Goal: Information Seeking & Learning: Learn about a topic

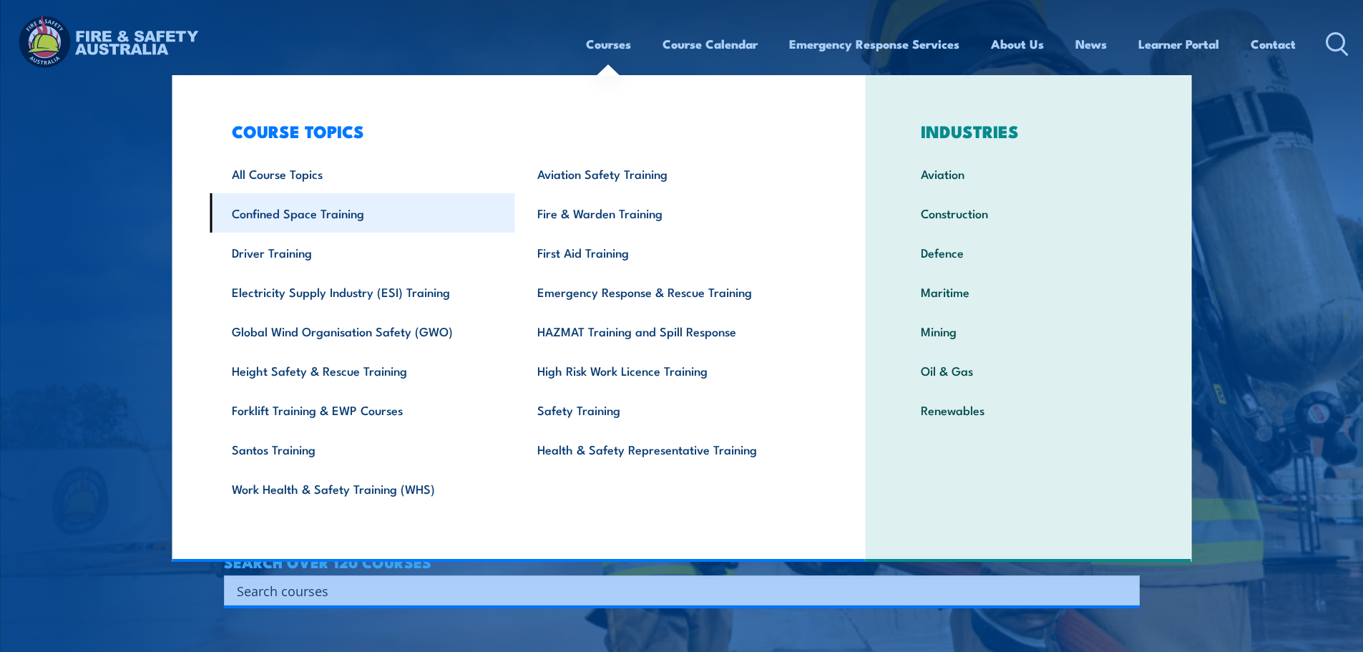
click at [263, 210] on link "Confined Space Training" at bounding box center [363, 212] width 306 height 39
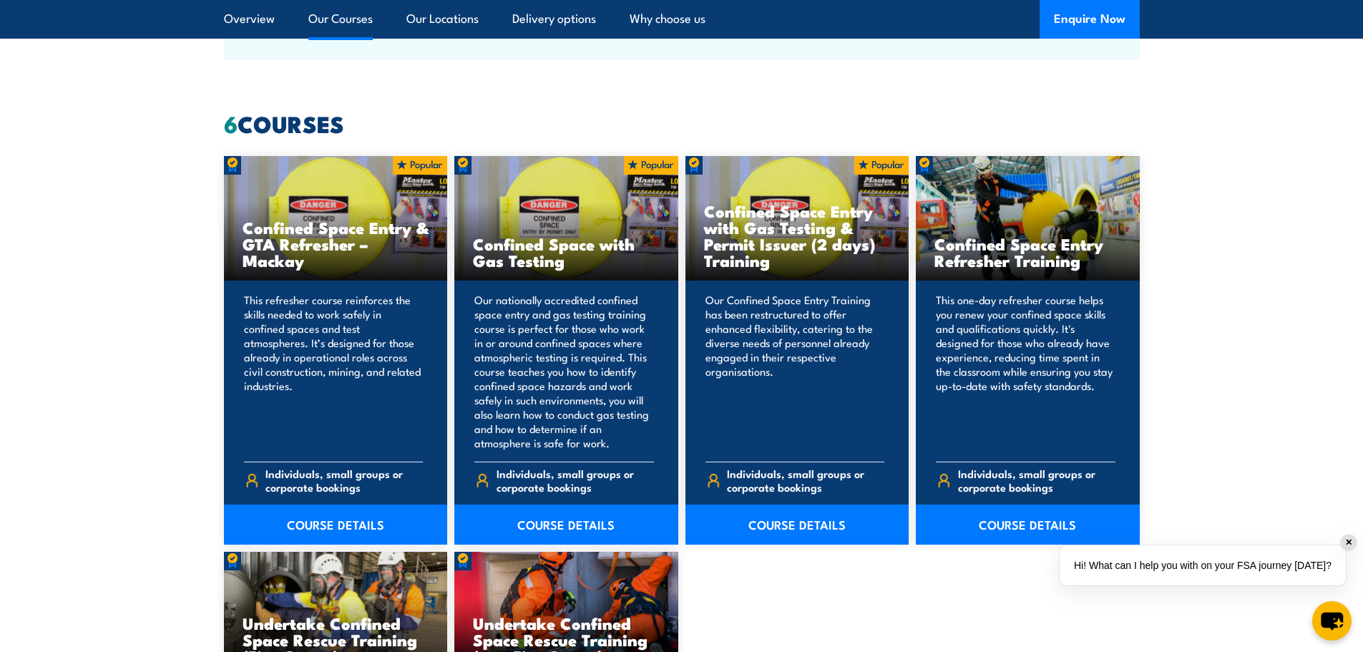
scroll to position [1073, 0]
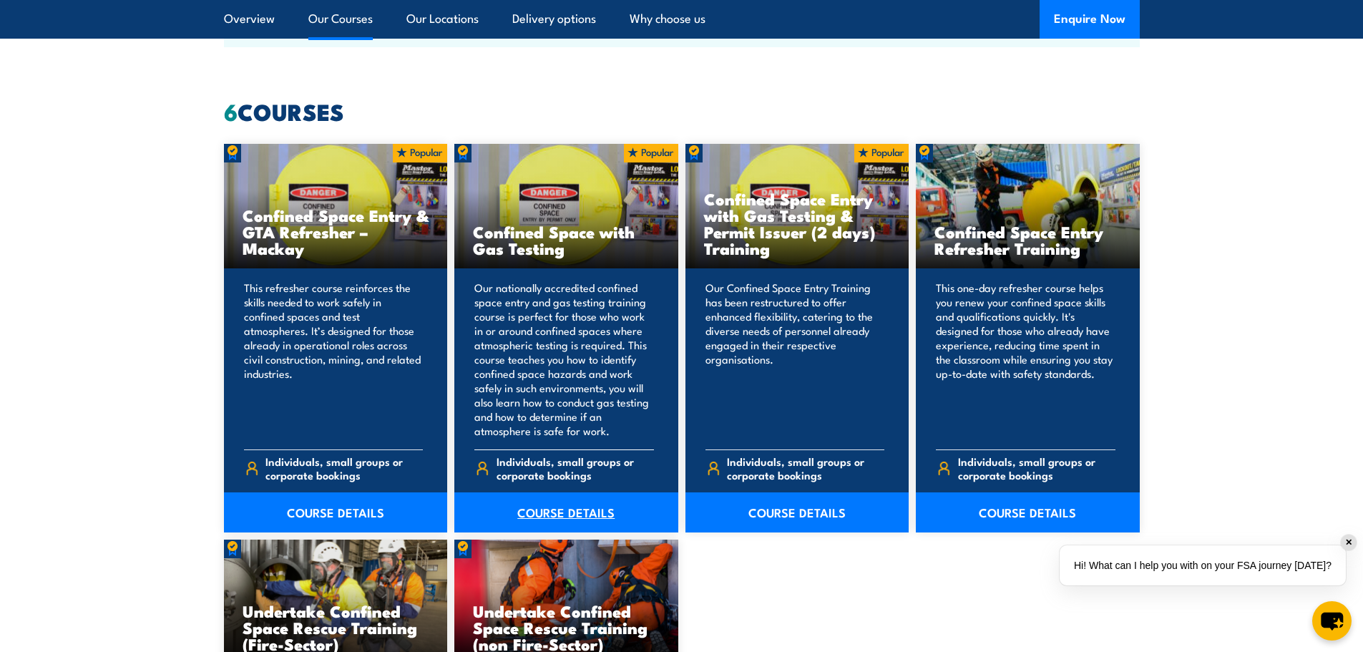
click at [562, 512] on link "COURSE DETAILS" at bounding box center [566, 512] width 224 height 40
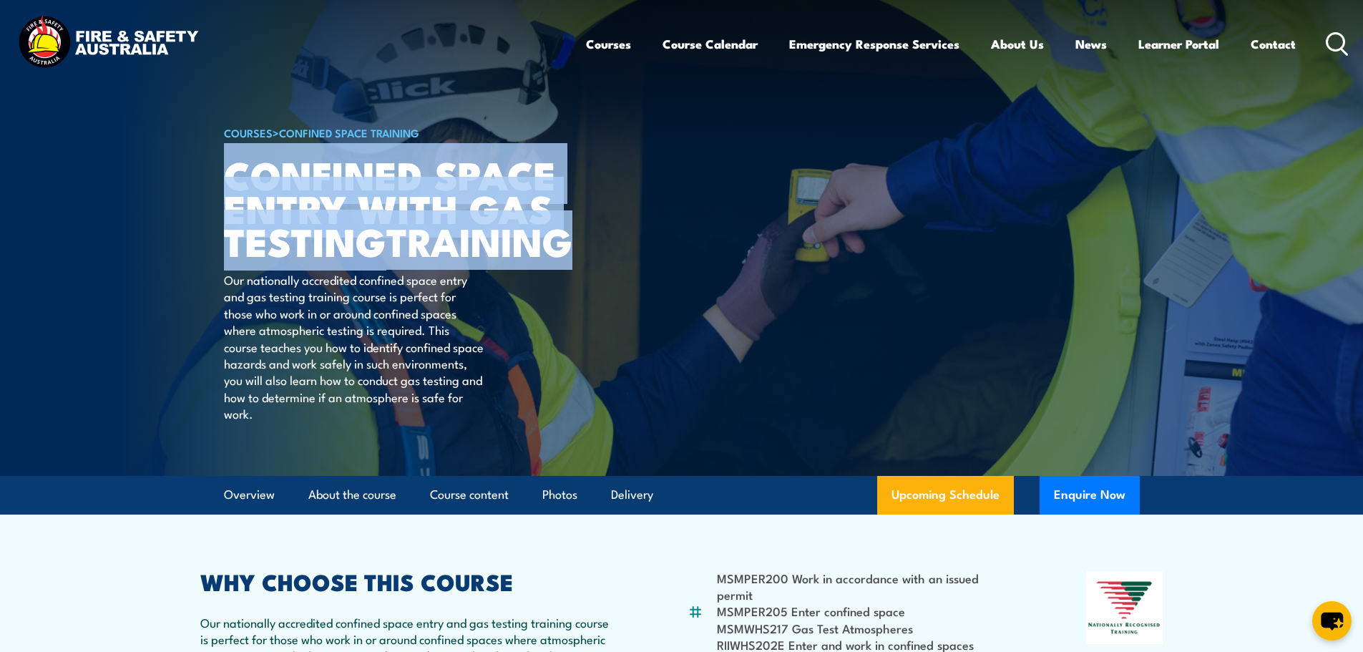
drag, startPoint x: 225, startPoint y: 172, endPoint x: 441, endPoint y: 264, distance: 235.0
click at [441, 258] on h1 "Confined Space Entry with Gas Testing TRAINING" at bounding box center [400, 207] width 353 height 100
copy h1 "Confined Space Entry with Gas Testing TRAINING"
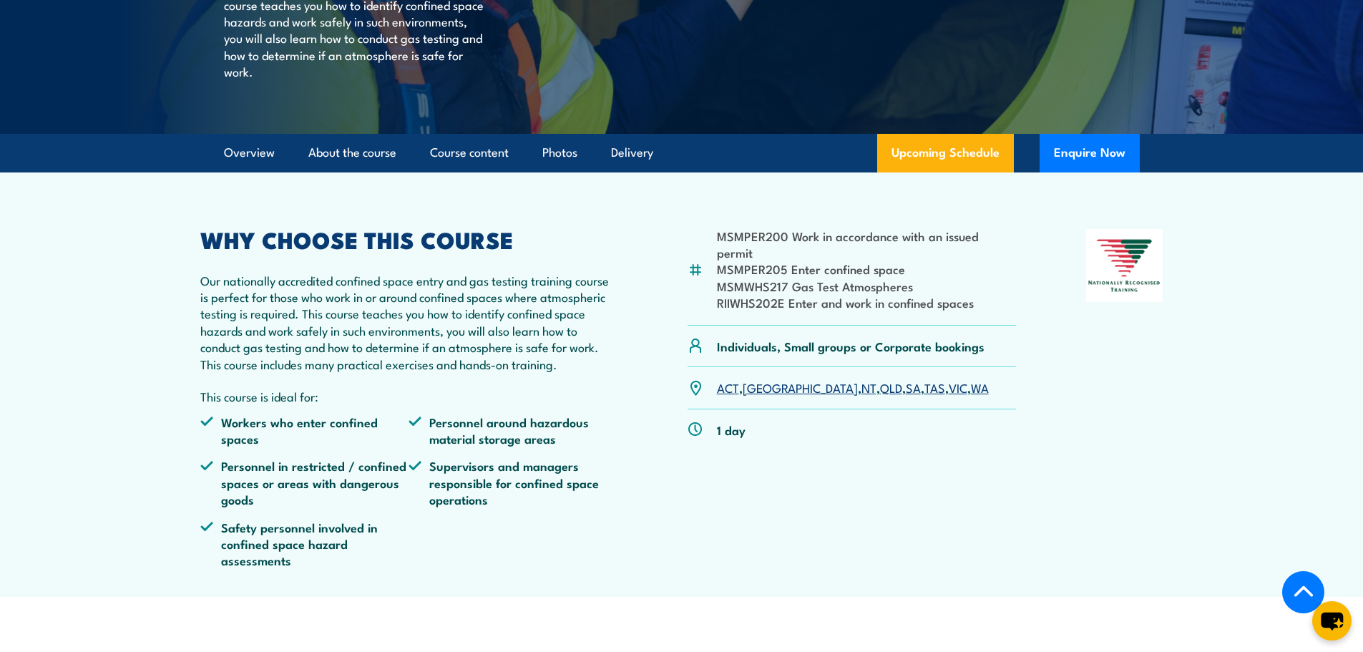
scroll to position [358, 0]
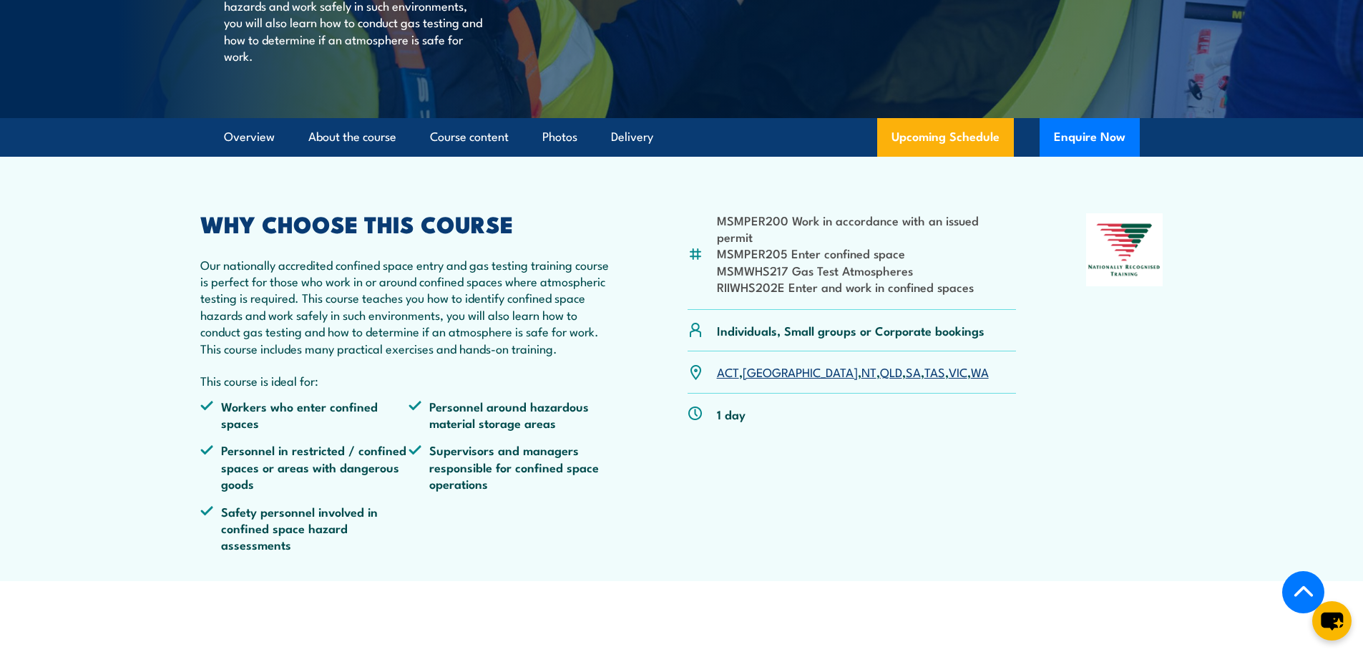
click at [906, 380] on link "SA" at bounding box center [913, 371] width 15 height 17
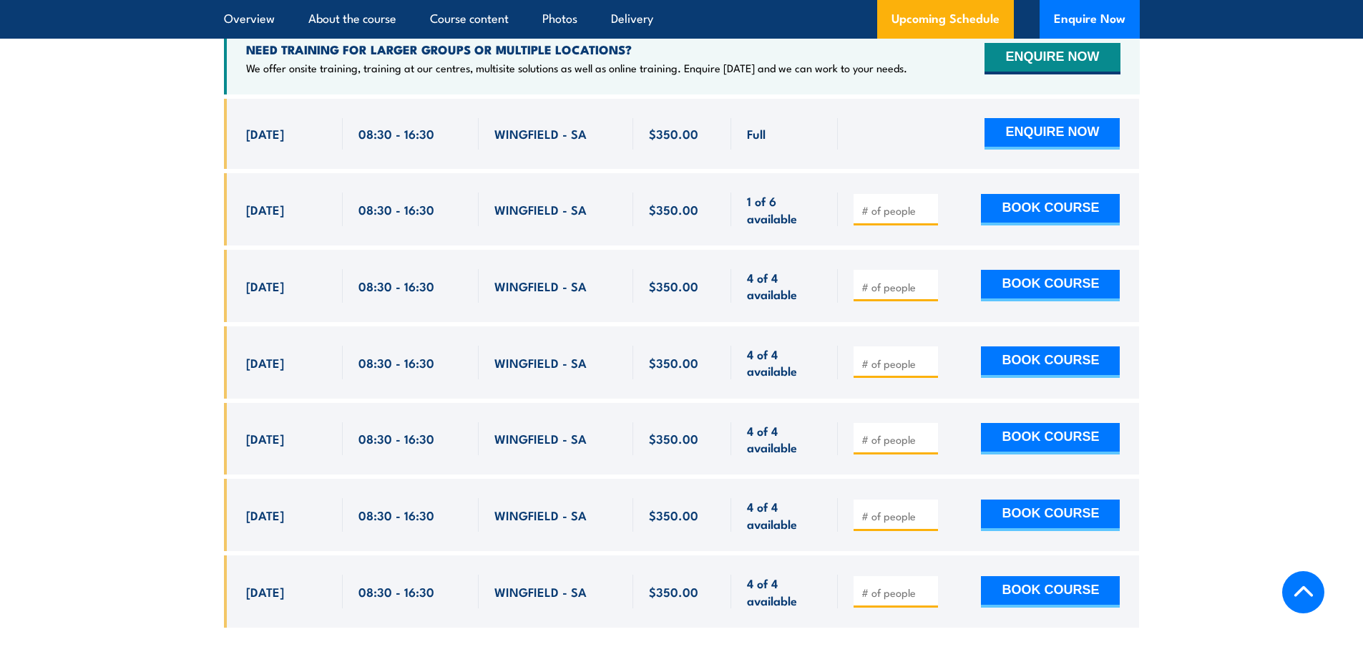
scroll to position [2788, 0]
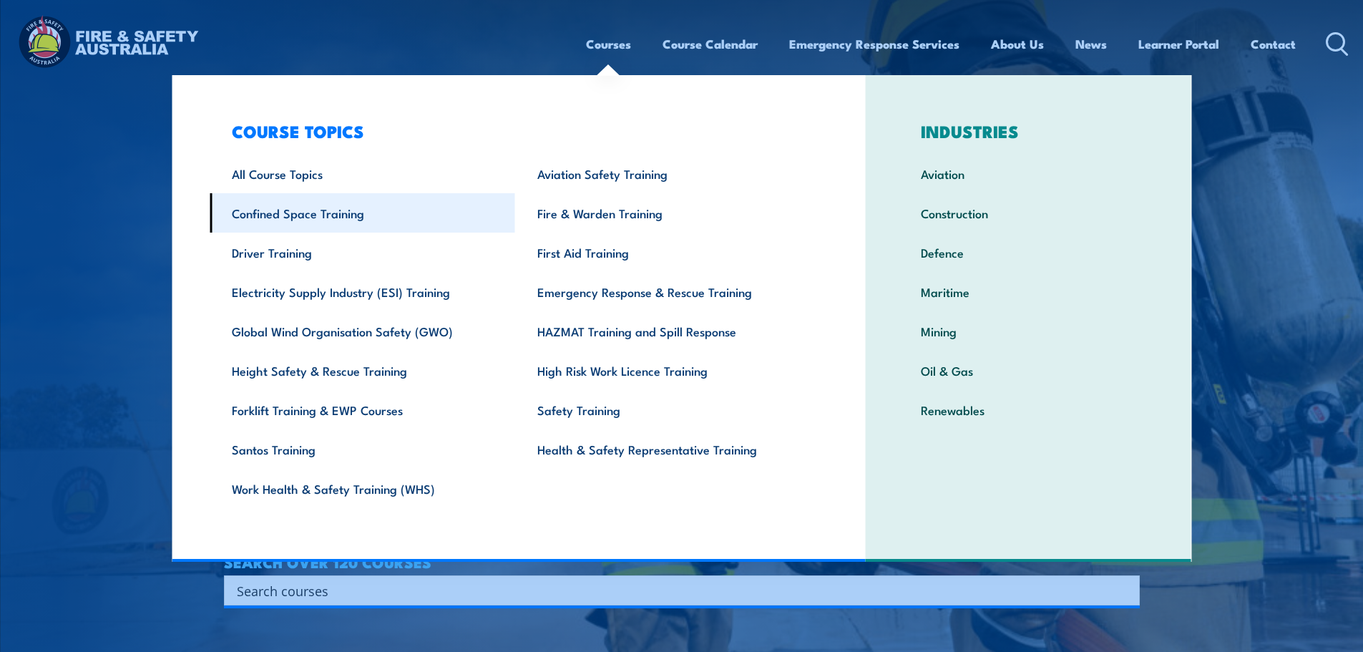
click at [315, 204] on link "Confined Space Training" at bounding box center [363, 212] width 306 height 39
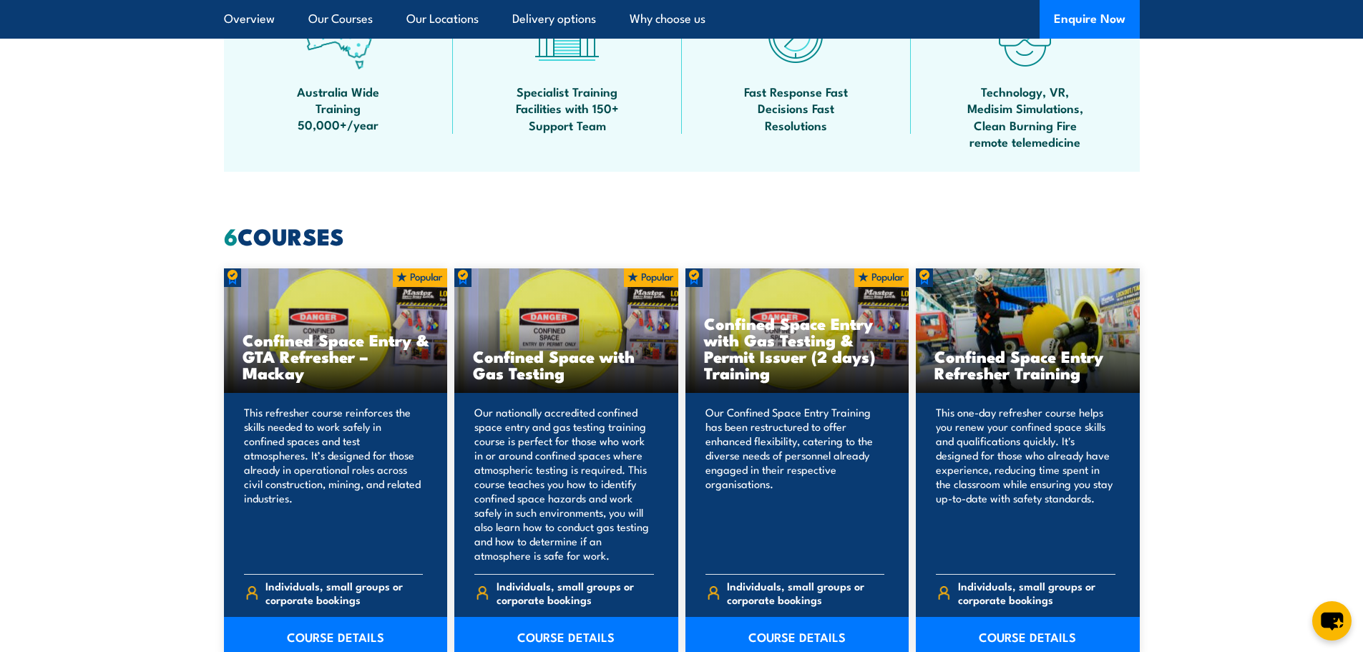
scroll to position [1073, 0]
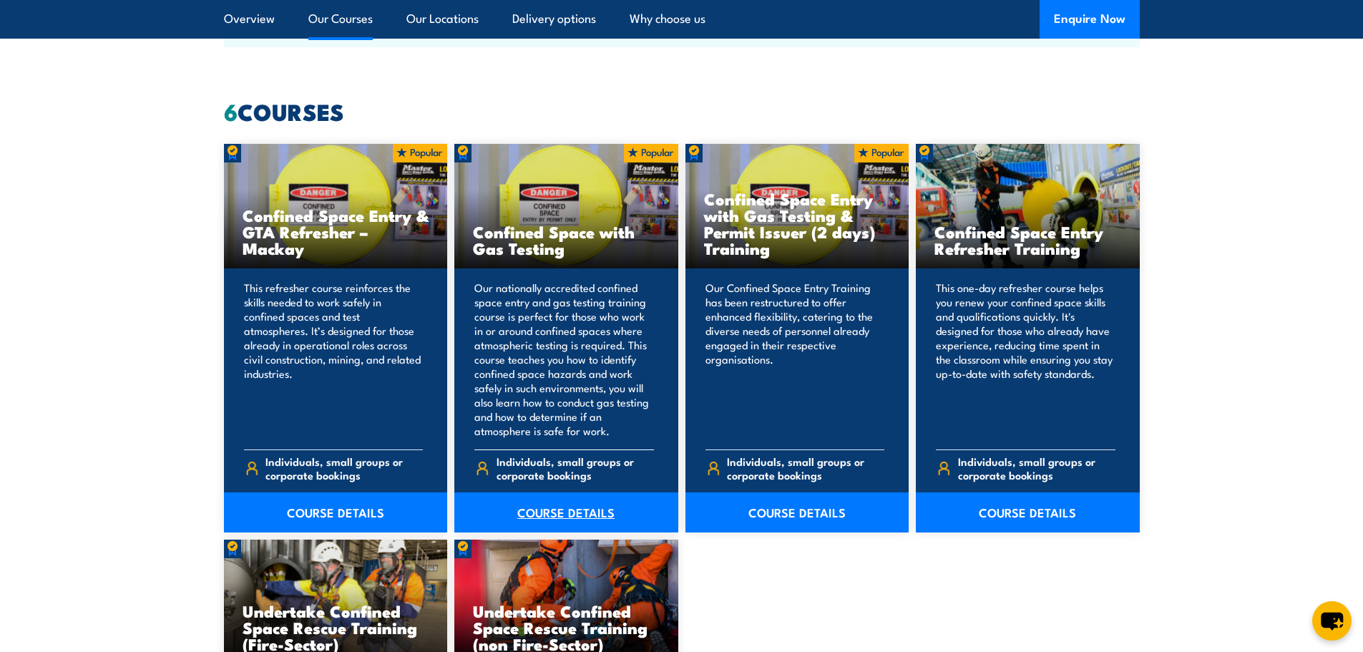
click at [546, 519] on link "COURSE DETAILS" at bounding box center [566, 512] width 224 height 40
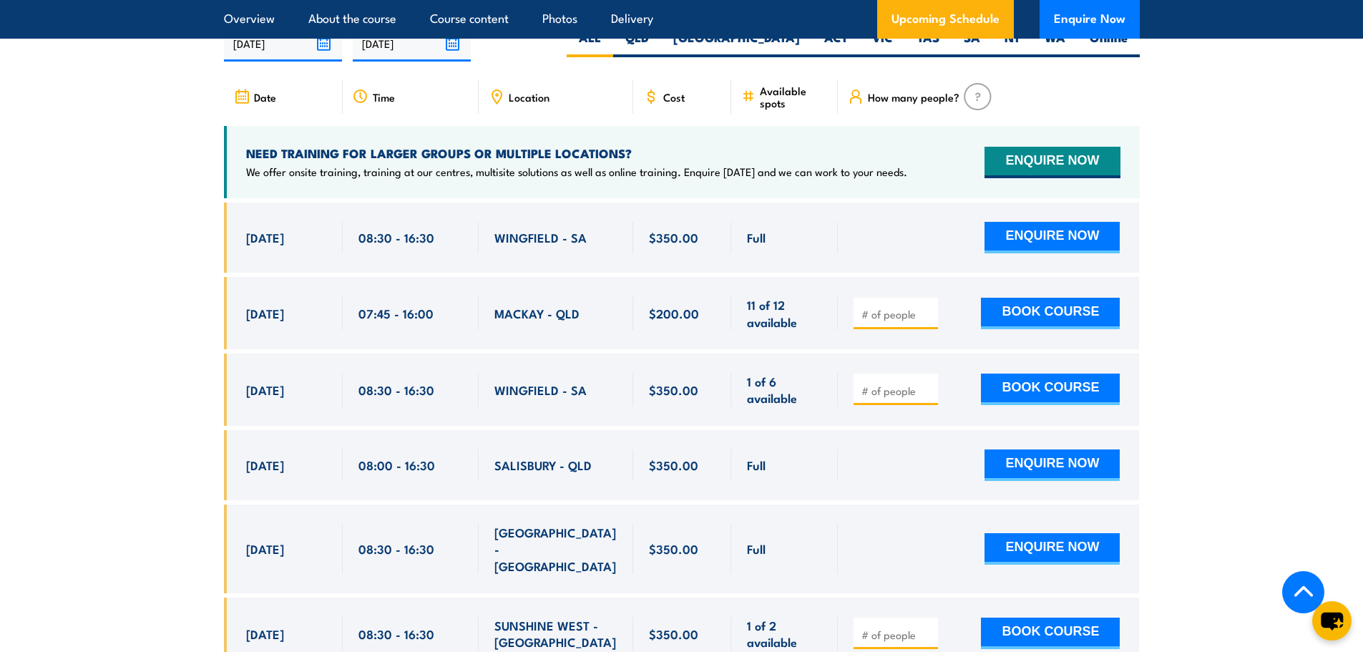
scroll to position [2719, 0]
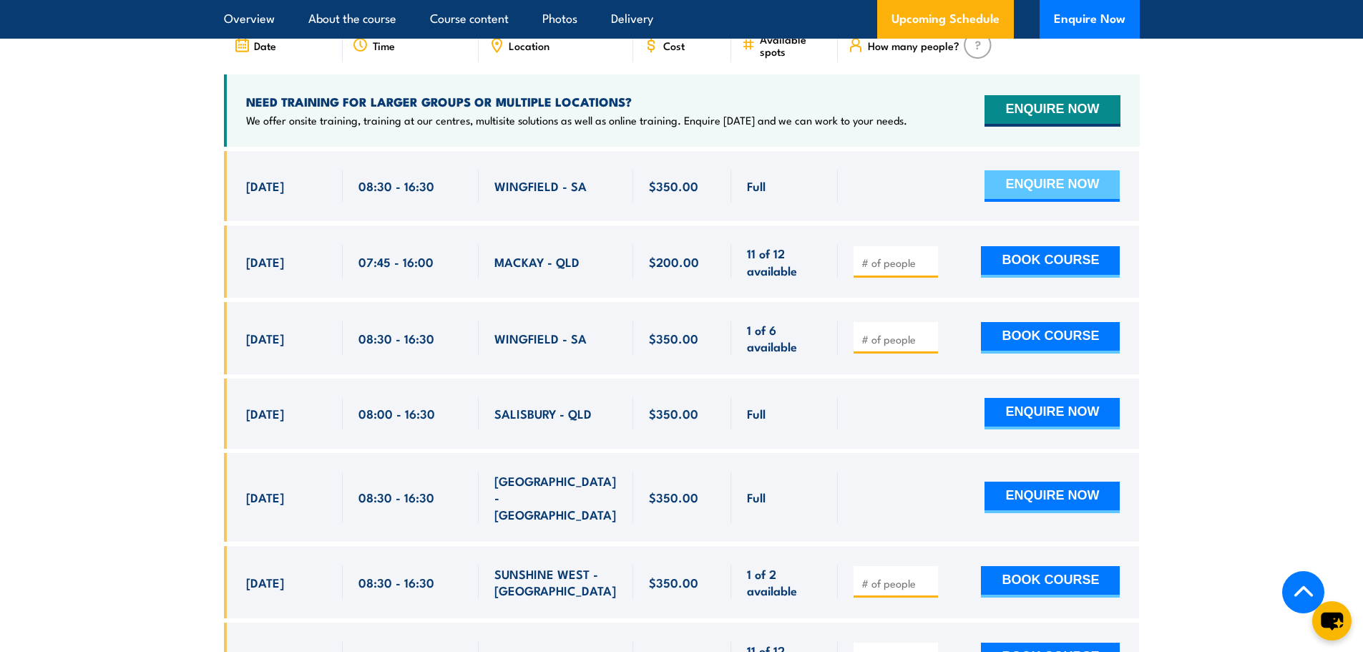
click at [1020, 172] on button "ENQUIRE NOW" at bounding box center [1052, 185] width 135 height 31
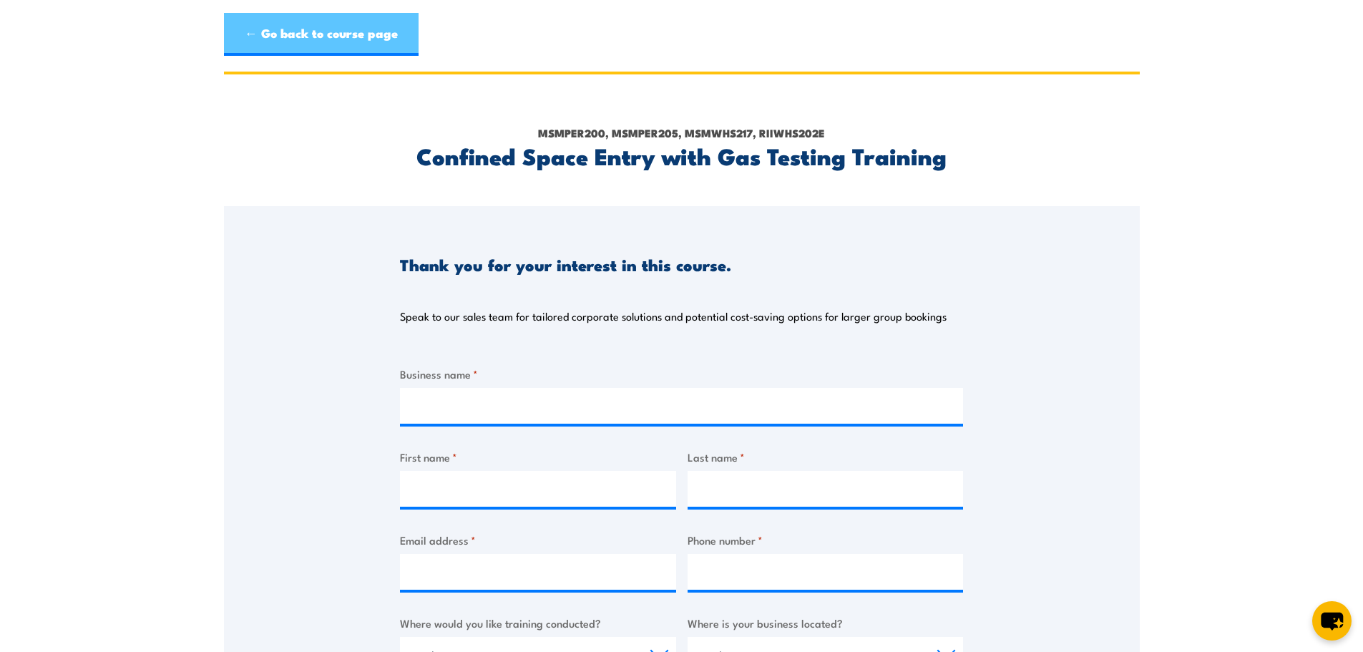
click at [323, 35] on link "← Go back to course page" at bounding box center [321, 34] width 195 height 43
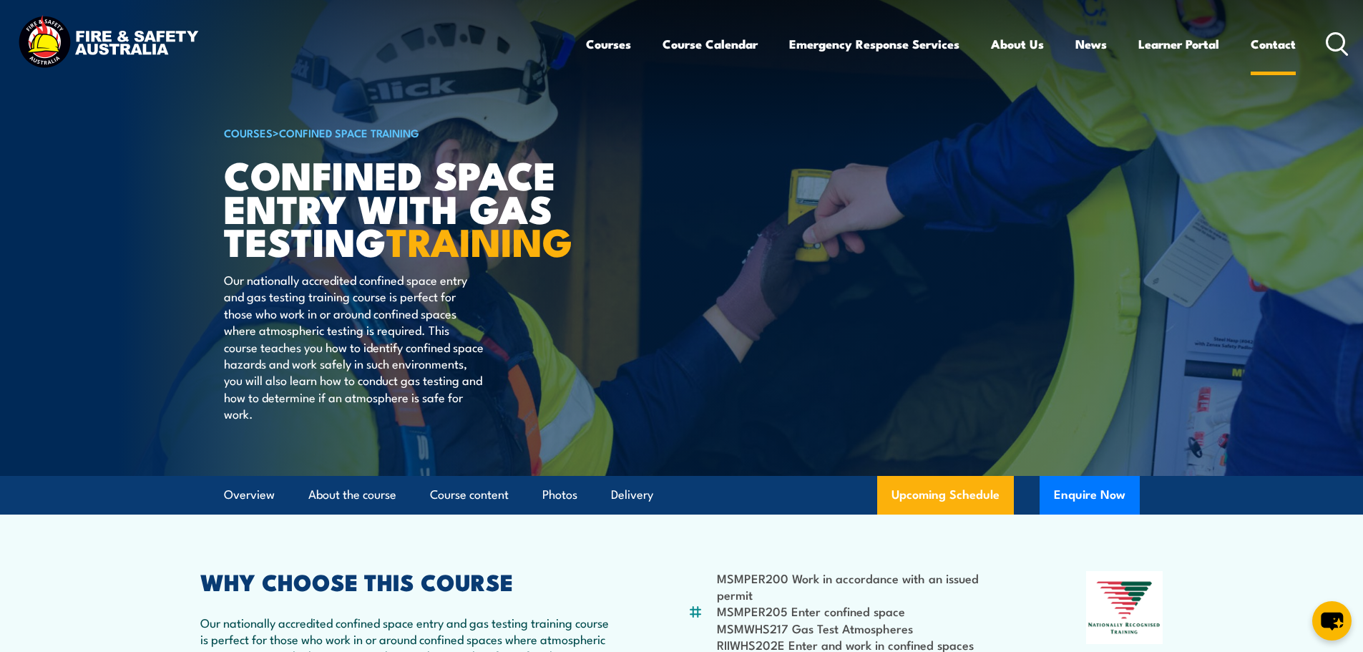
click at [1276, 44] on link "Contact" at bounding box center [1273, 44] width 45 height 38
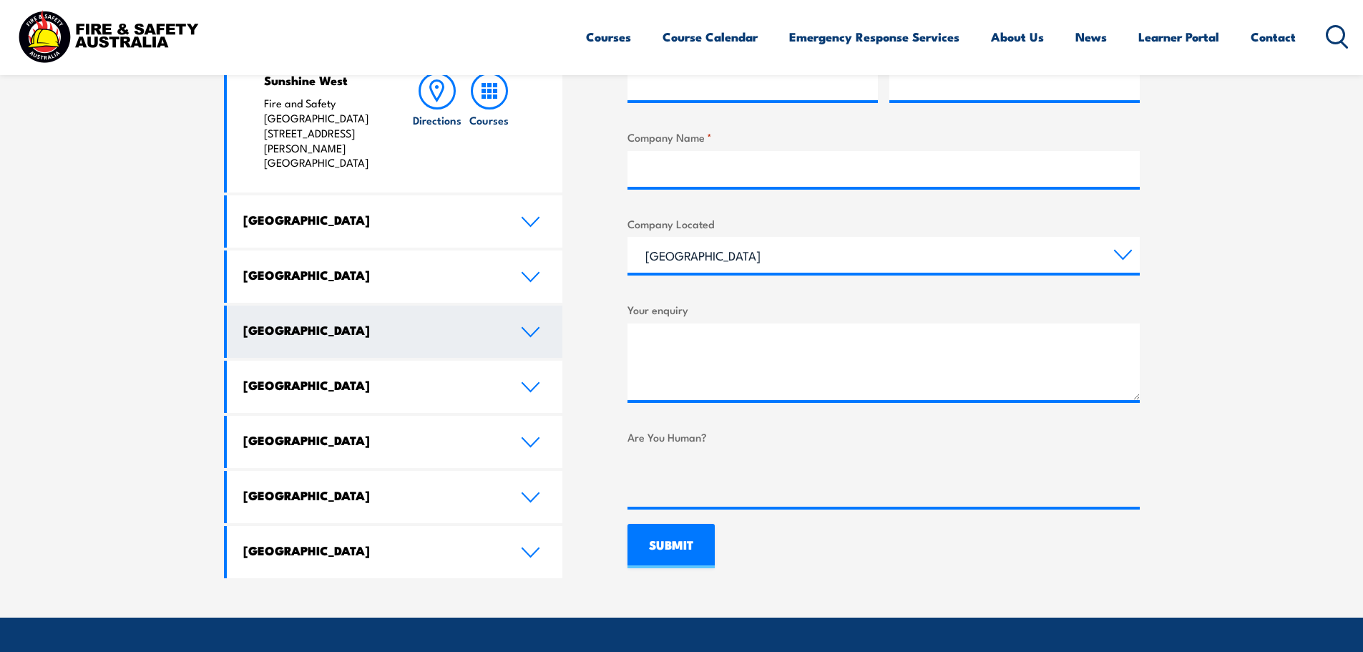
scroll to position [715, 0]
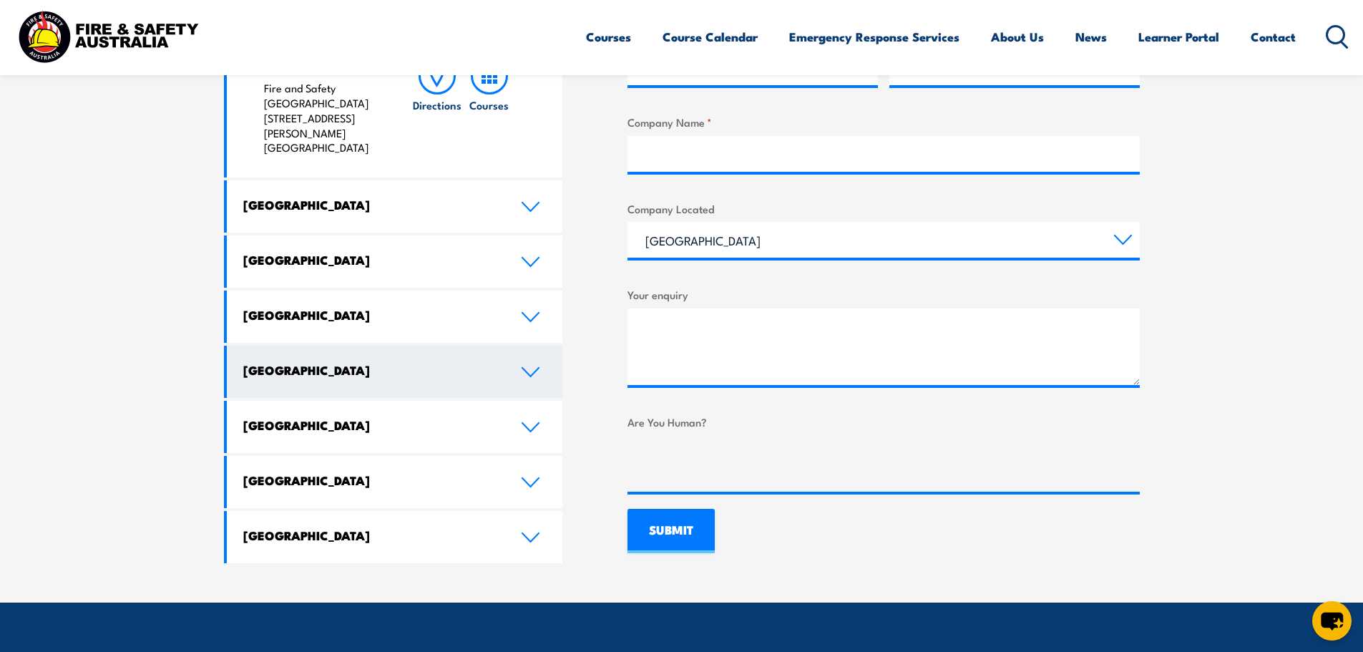
click at [529, 366] on icon at bounding box center [530, 371] width 19 height 11
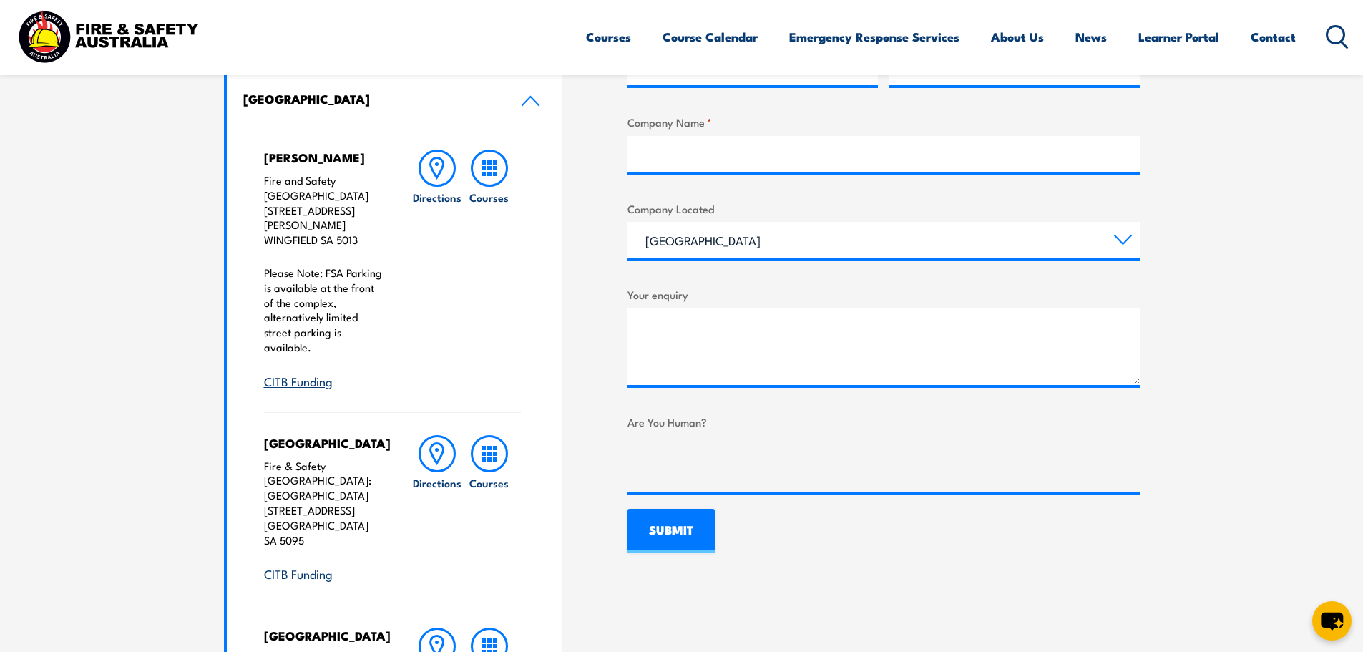
drag, startPoint x: 261, startPoint y: 197, endPoint x: 365, endPoint y: 210, distance: 104.6
click at [365, 210] on div "[PERSON_NAME] Fire and Safety Australia [STREET_ADDRESS][PERSON_NAME][PERSON_NA…" at bounding box center [395, 520] width 336 height 786
copy p "[STREET_ADDRESS][PERSON_NAME][PERSON_NAME]"
